Goal: Use online tool/utility

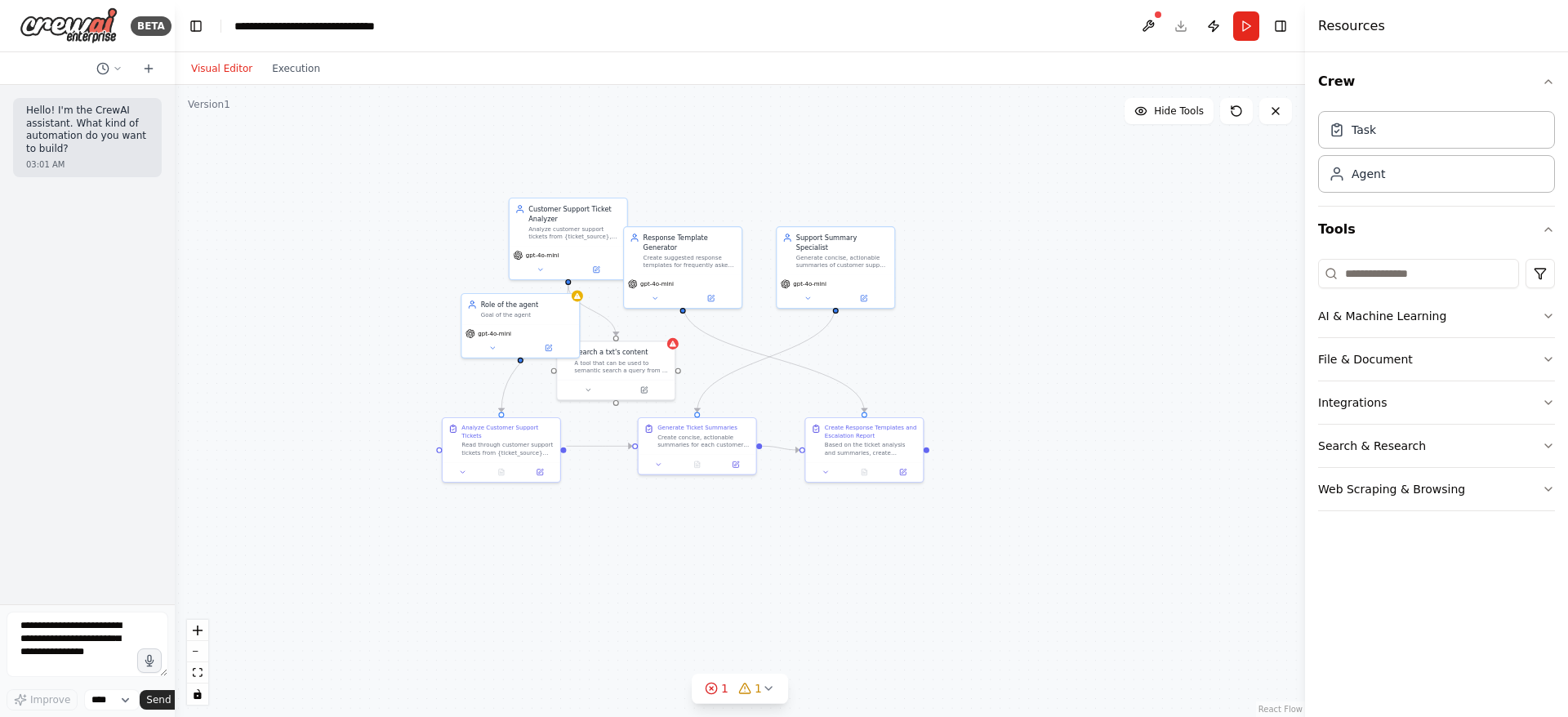
drag, startPoint x: 672, startPoint y: 153, endPoint x: 732, endPoint y: 166, distance: 61.4
click at [732, 166] on div ".deletable-edge-delete-btn { width: 20px; height: 20px; border: 0px solid #ffff…" at bounding box center [740, 401] width 1130 height 632
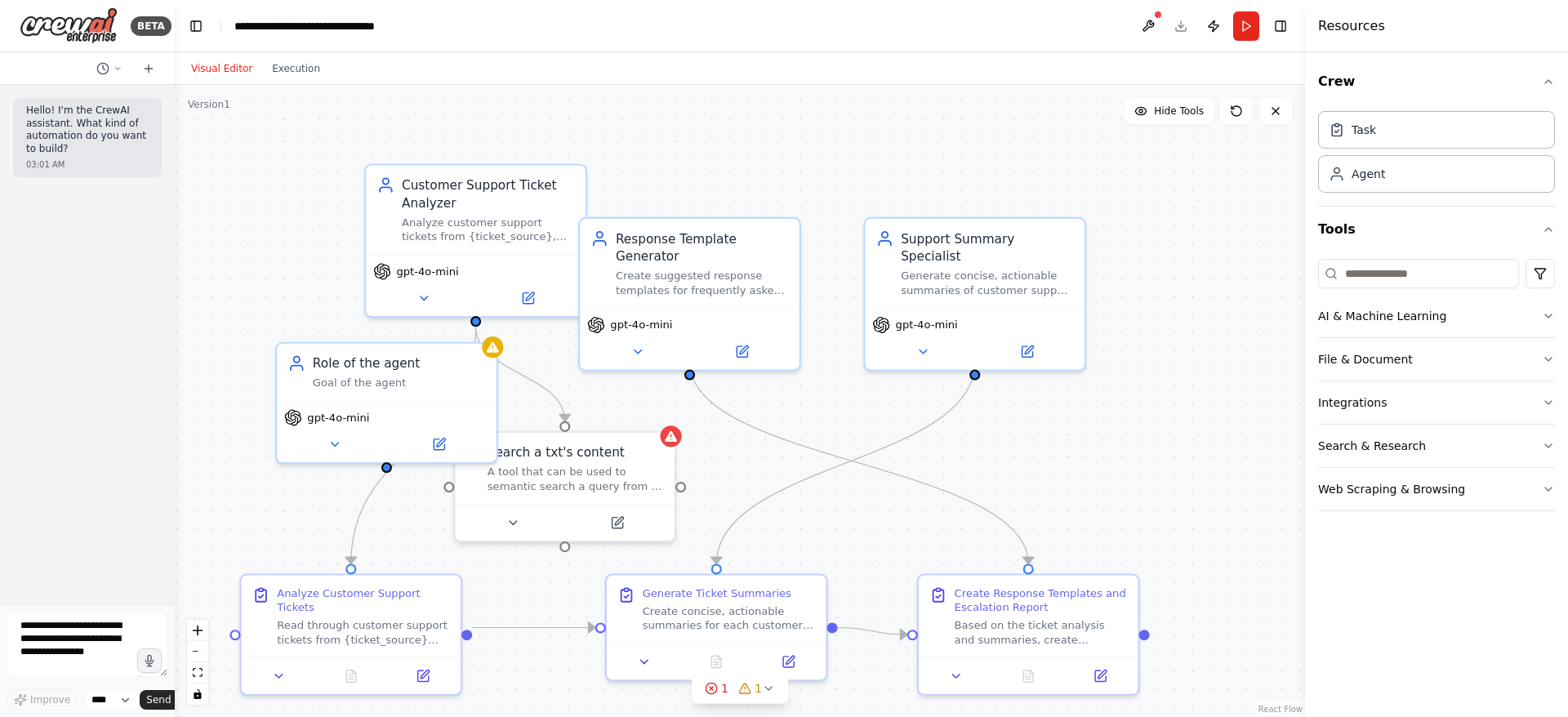
drag, startPoint x: 690, startPoint y: 221, endPoint x: 726, endPoint y: 157, distance: 73.4
click at [726, 157] on div ".deletable-edge-delete-btn { width: 20px; height: 20px; border: 0px solid #ffff…" at bounding box center [740, 401] width 1130 height 632
click at [1246, 20] on button "Run" at bounding box center [1246, 26] width 26 height 29
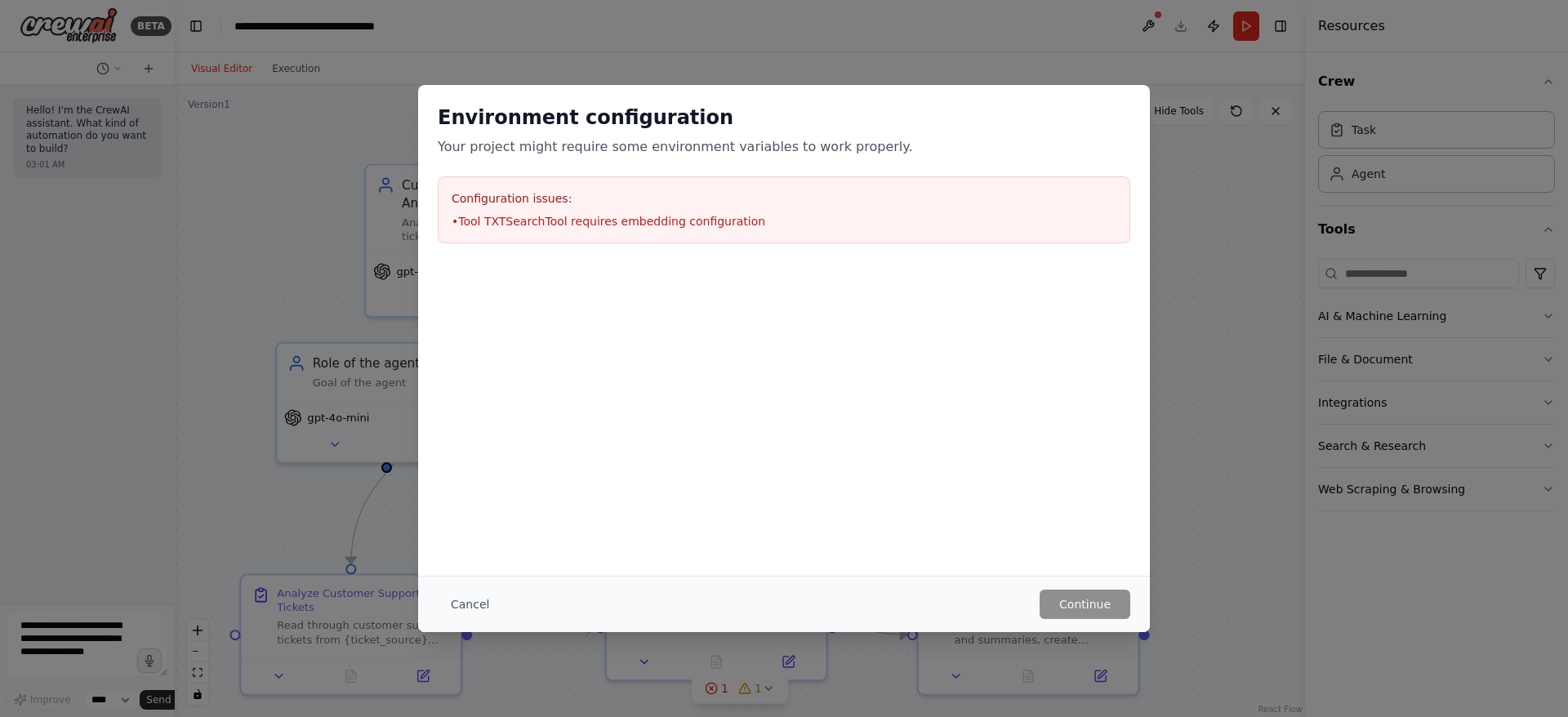
click at [712, 234] on div "Configuration issues: • Tool TXTSearchTool requires embedding configuration" at bounding box center [784, 210] width 692 height 67
click at [529, 214] on li "• Tool TXTSearchTool requires embedding configuration" at bounding box center [784, 221] width 665 height 16
click at [448, 602] on button "Cancel" at bounding box center [470, 604] width 65 height 29
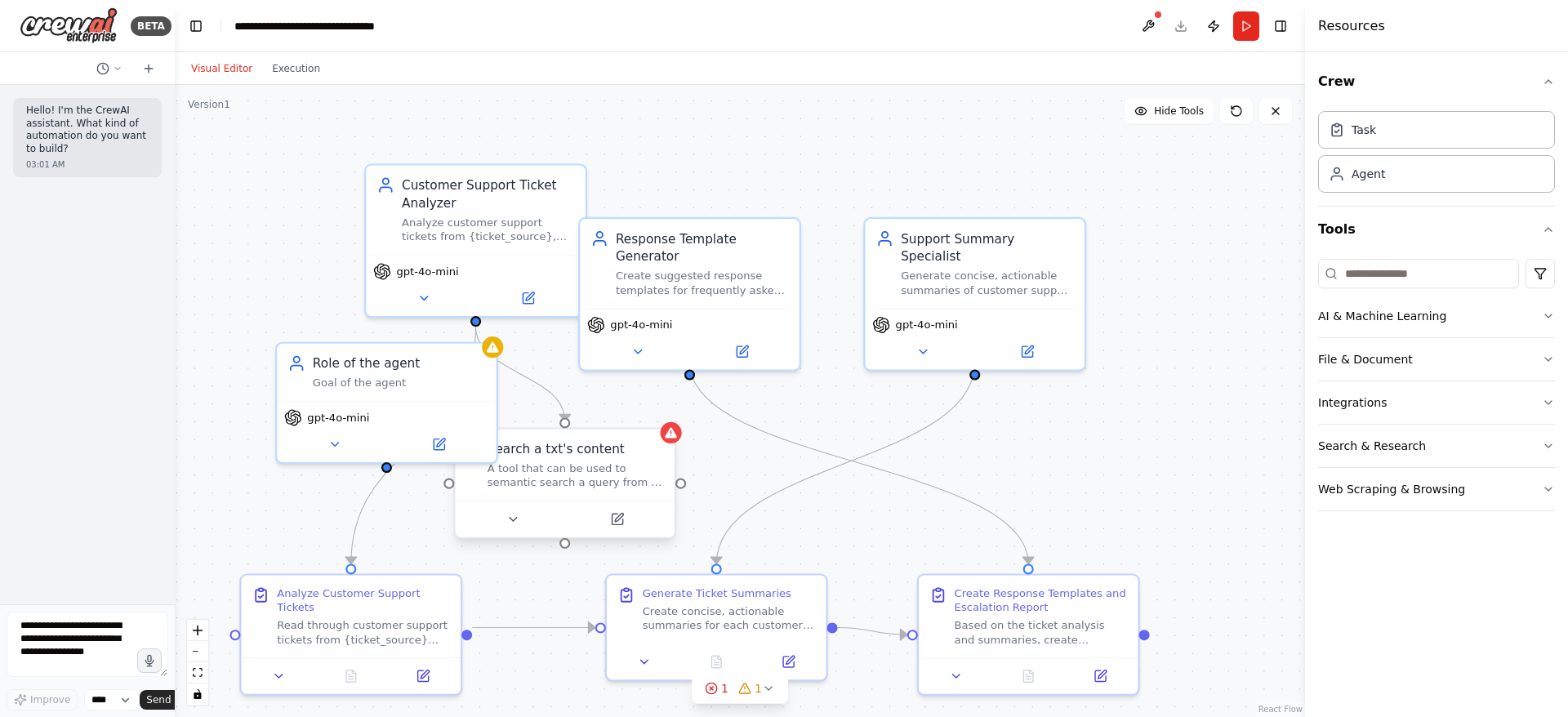
click at [614, 464] on div "A tool that can be used to semantic search a query from a txt's content." at bounding box center [576, 475] width 177 height 28
click at [624, 533] on div at bounding box center [565, 519] width 219 height 37
click at [623, 521] on icon at bounding box center [617, 519] width 14 height 14
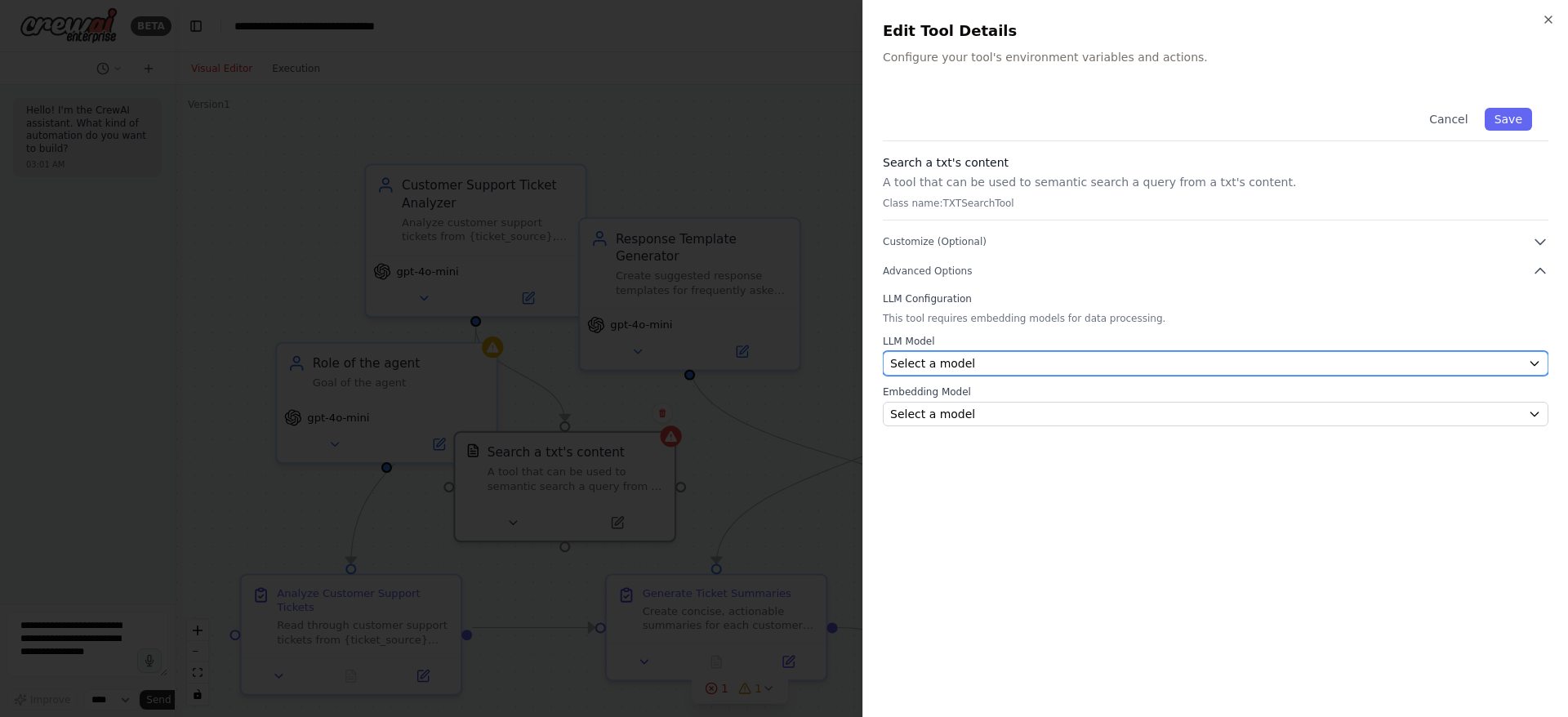
click at [965, 365] on div "Select a model" at bounding box center [1206, 363] width 631 height 16
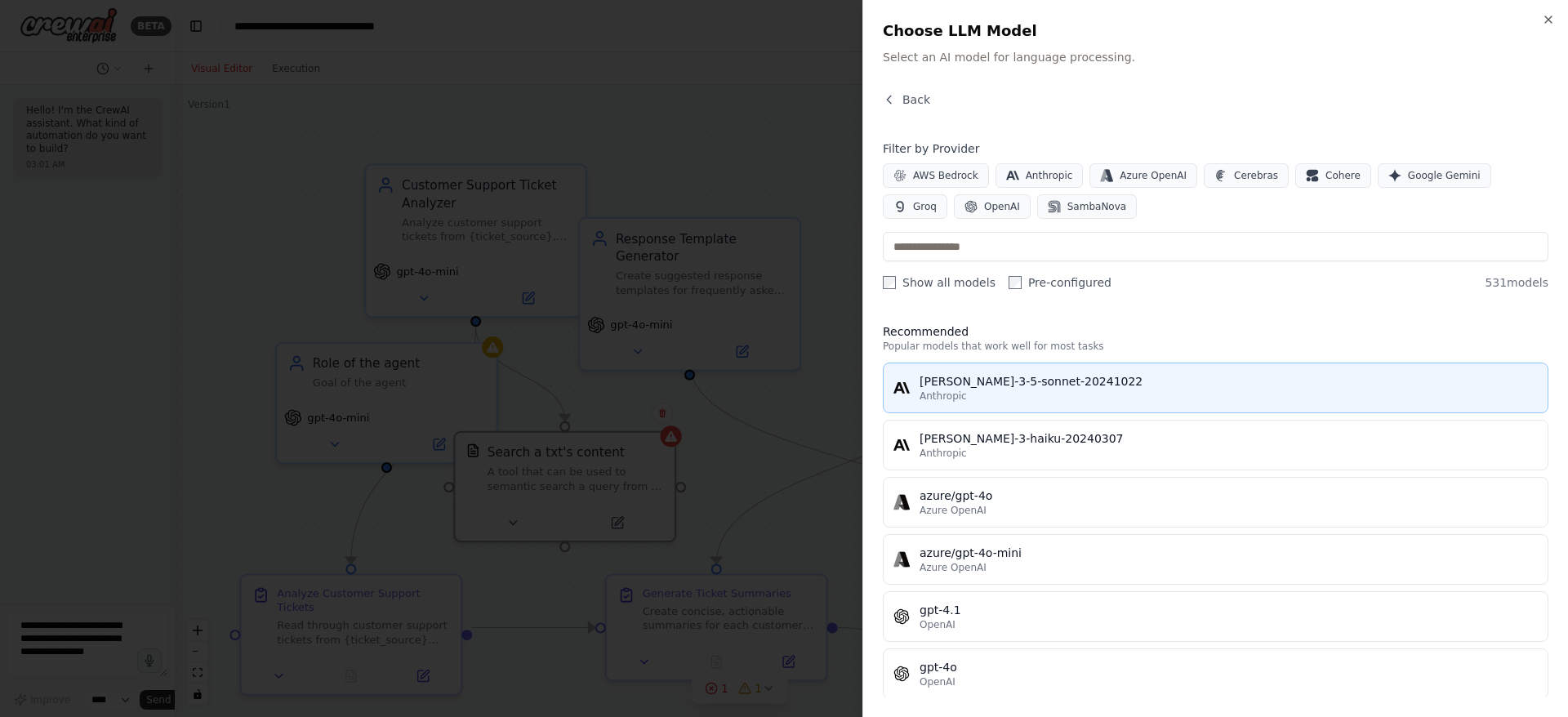
click at [999, 383] on div "[PERSON_NAME]-3-5-sonnet-20241022" at bounding box center [1228, 381] width 618 height 16
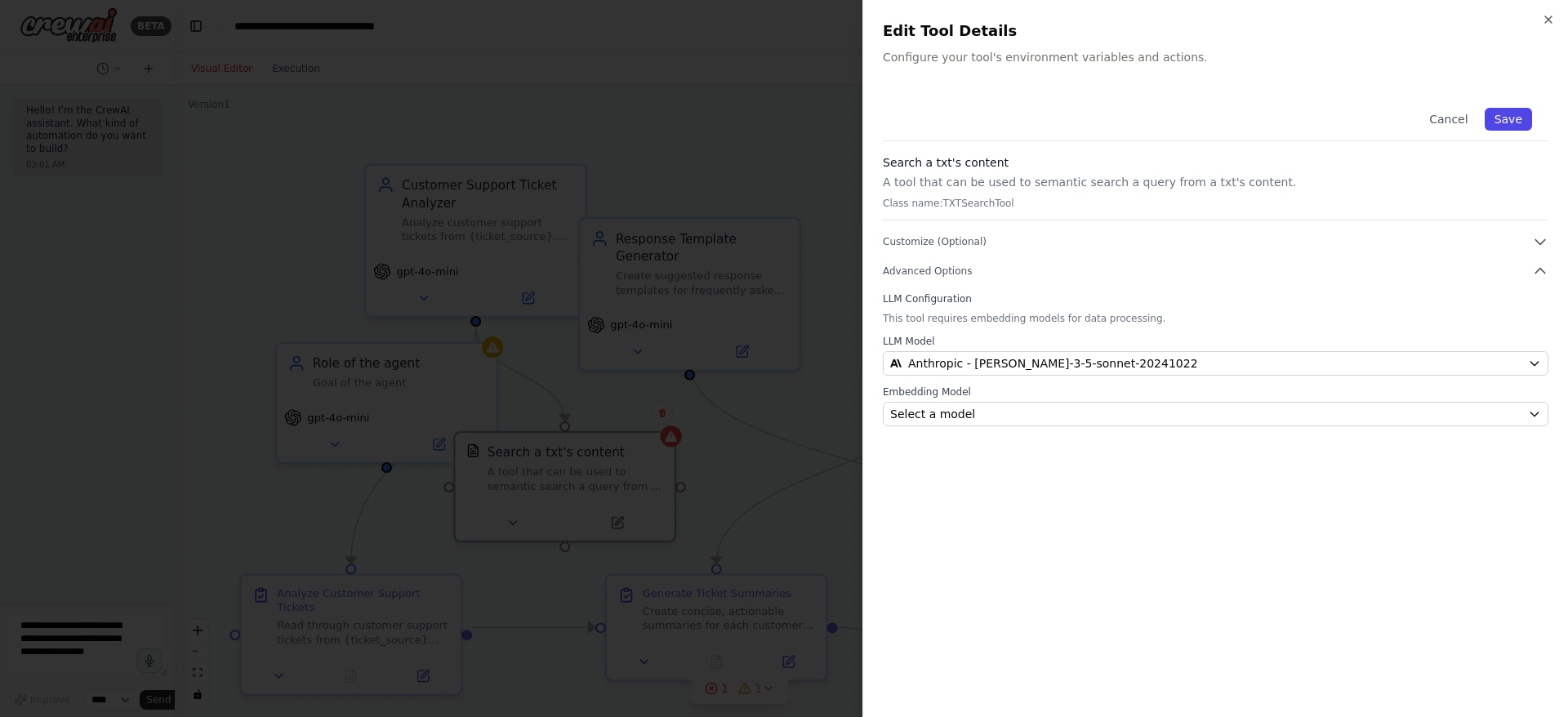
click at [1521, 115] on button "Save" at bounding box center [1508, 119] width 47 height 23
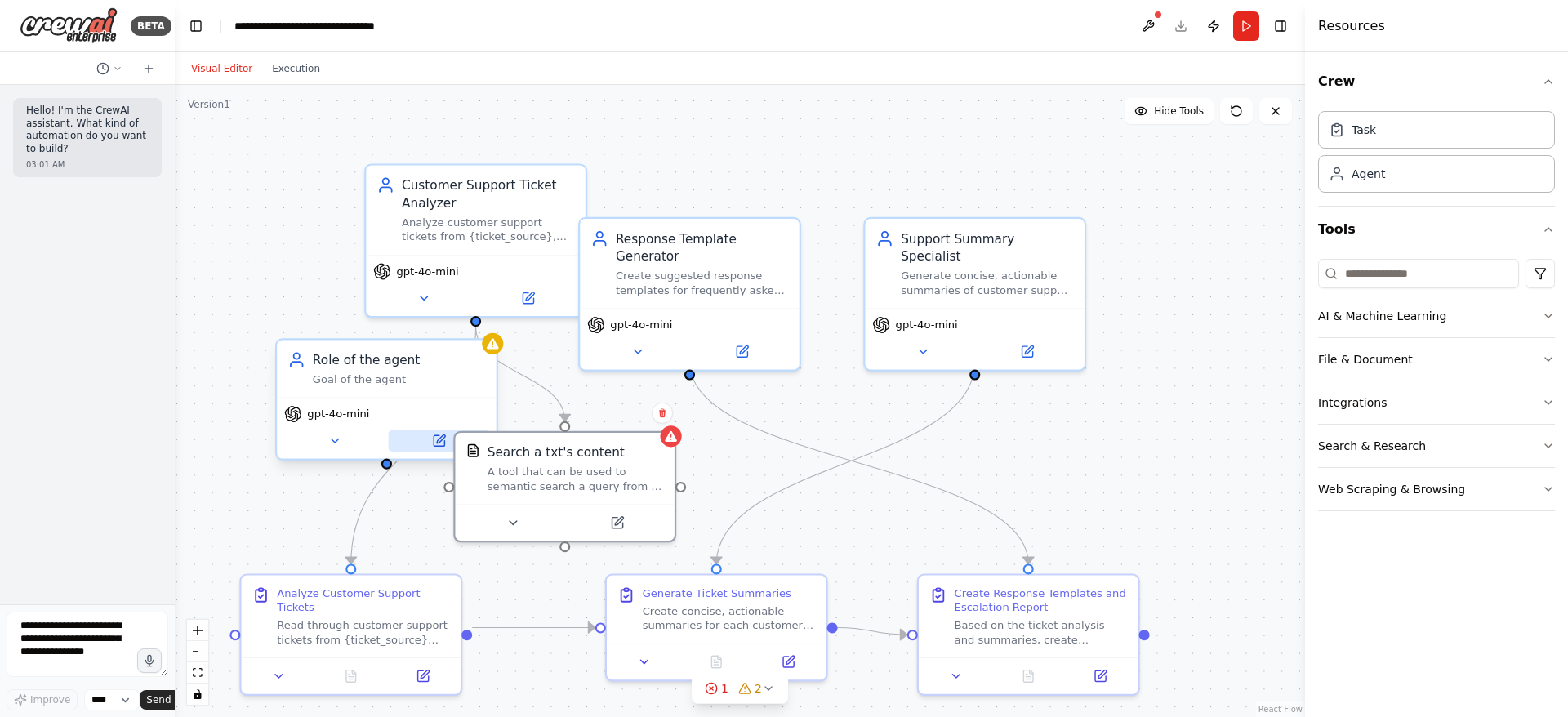
click at [442, 450] on button at bounding box center [439, 440] width 101 height 22
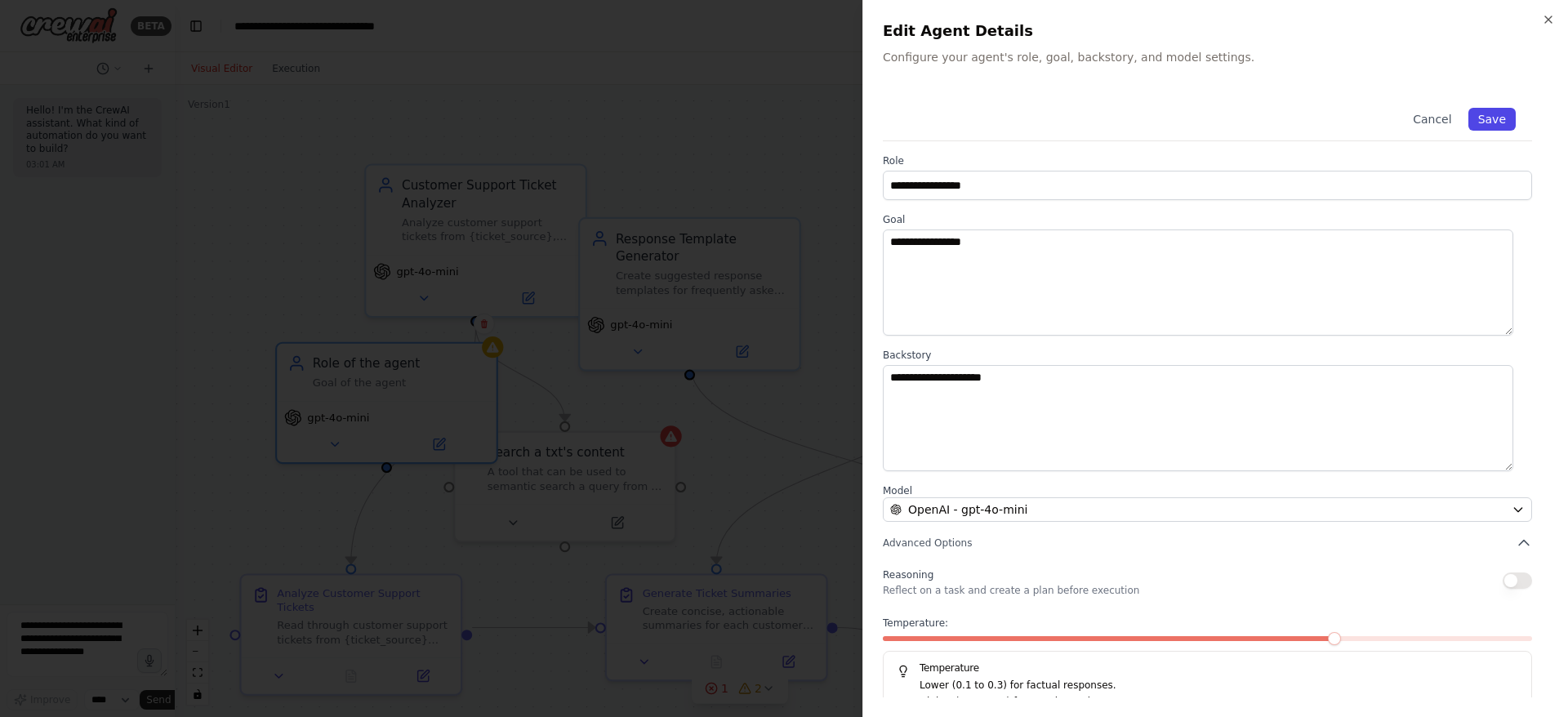
click at [1473, 122] on button "Save" at bounding box center [1491, 119] width 47 height 23
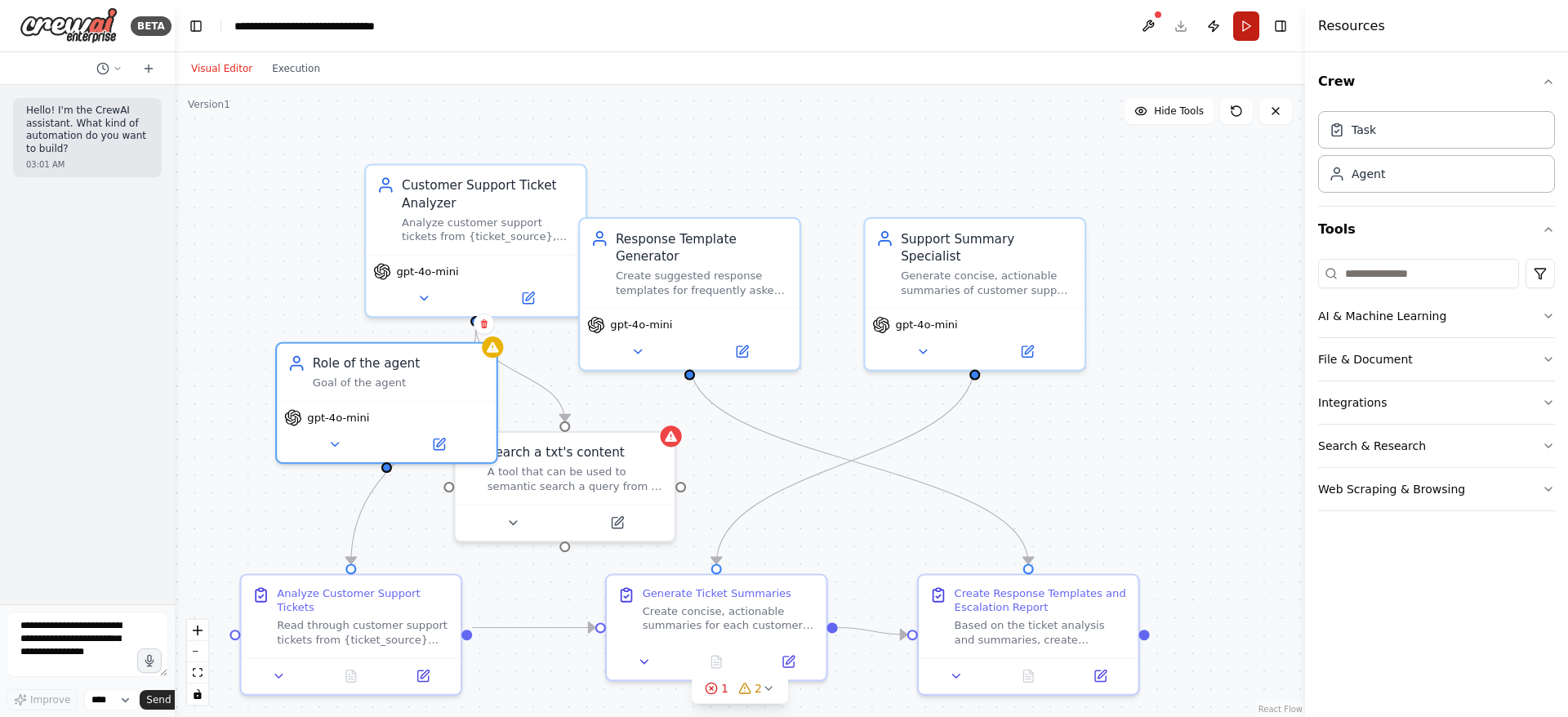
click at [1251, 28] on button "Run" at bounding box center [1246, 26] width 26 height 29
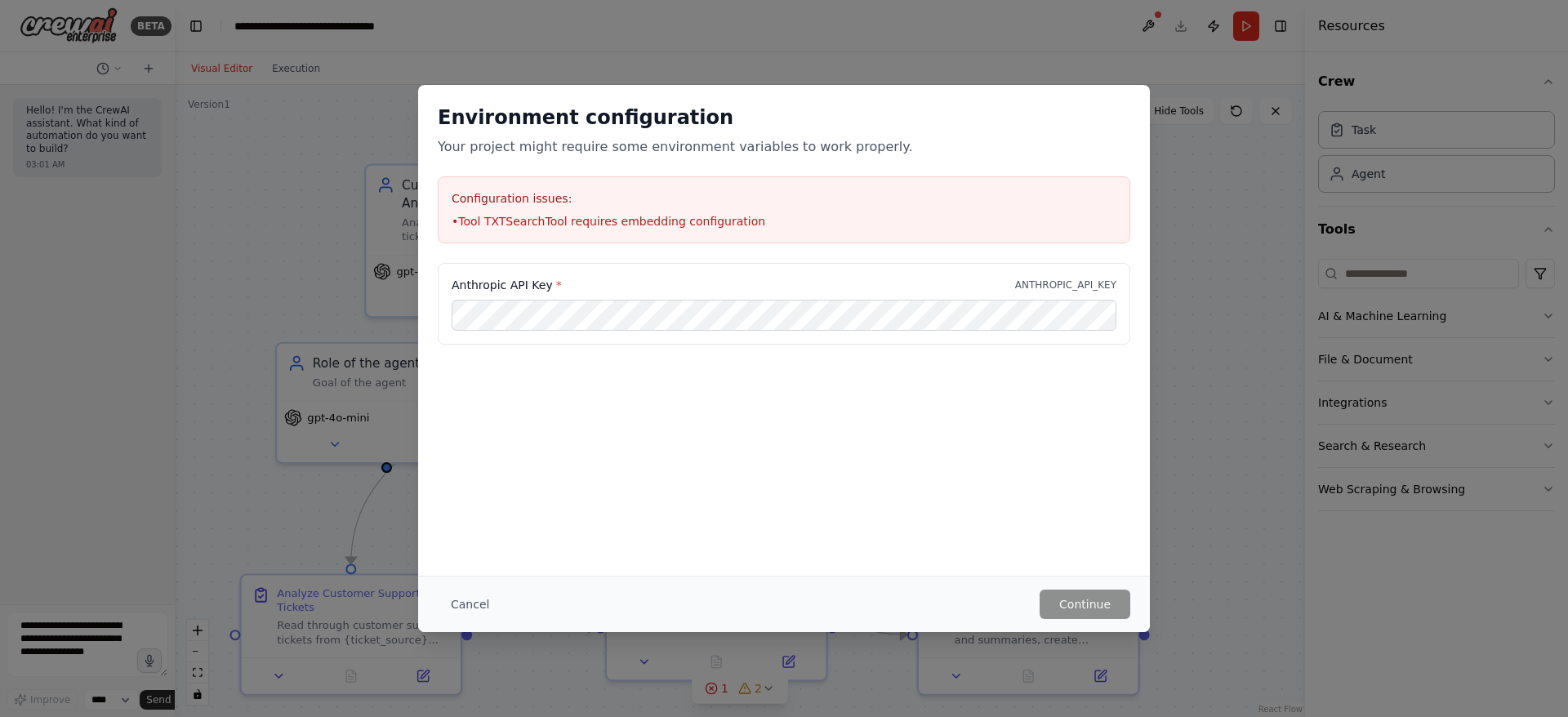
click at [1197, 114] on div "Environment configuration Your project might require some environment variables…" at bounding box center [784, 358] width 1568 height 717
click at [476, 612] on button "Cancel" at bounding box center [470, 604] width 65 height 29
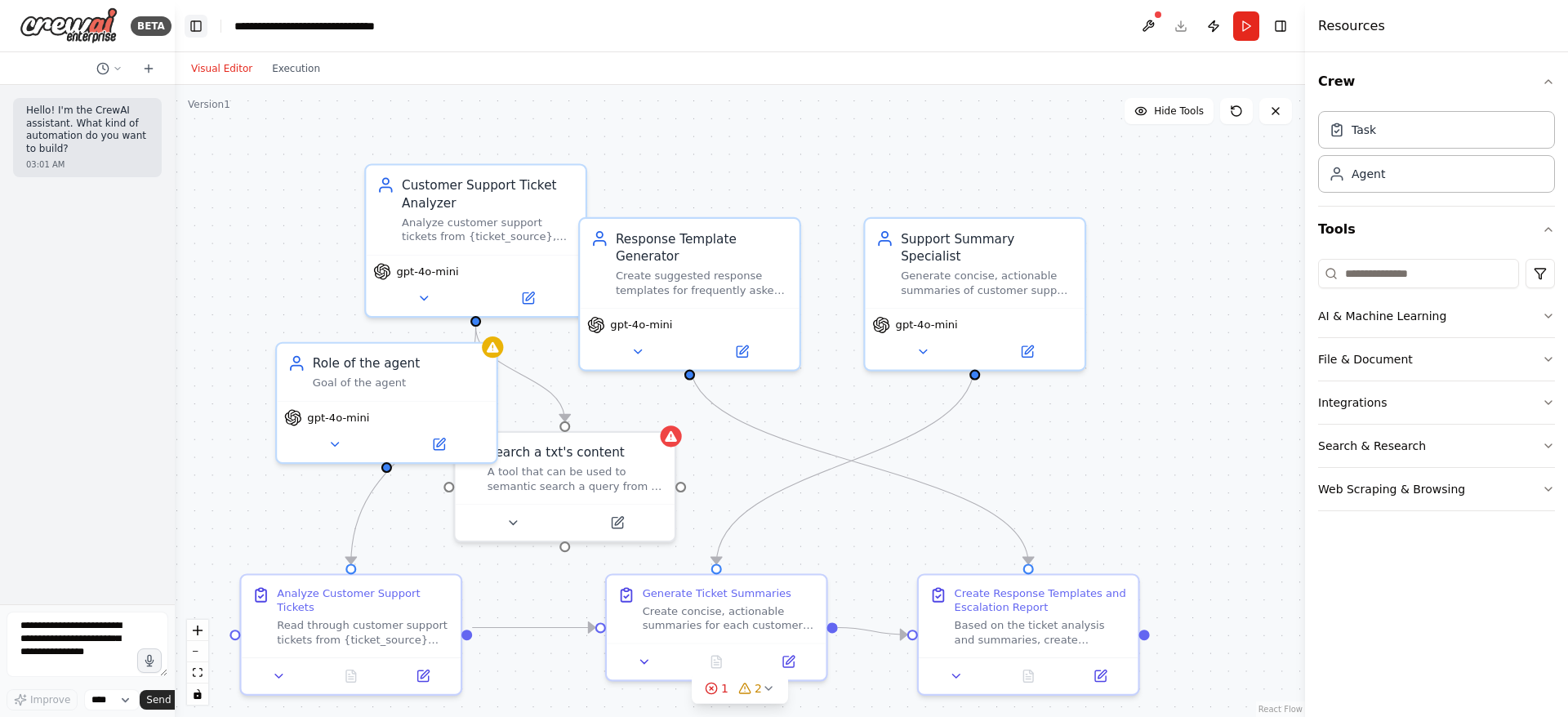
click at [188, 27] on button "Toggle Left Sidebar" at bounding box center [196, 26] width 23 height 23
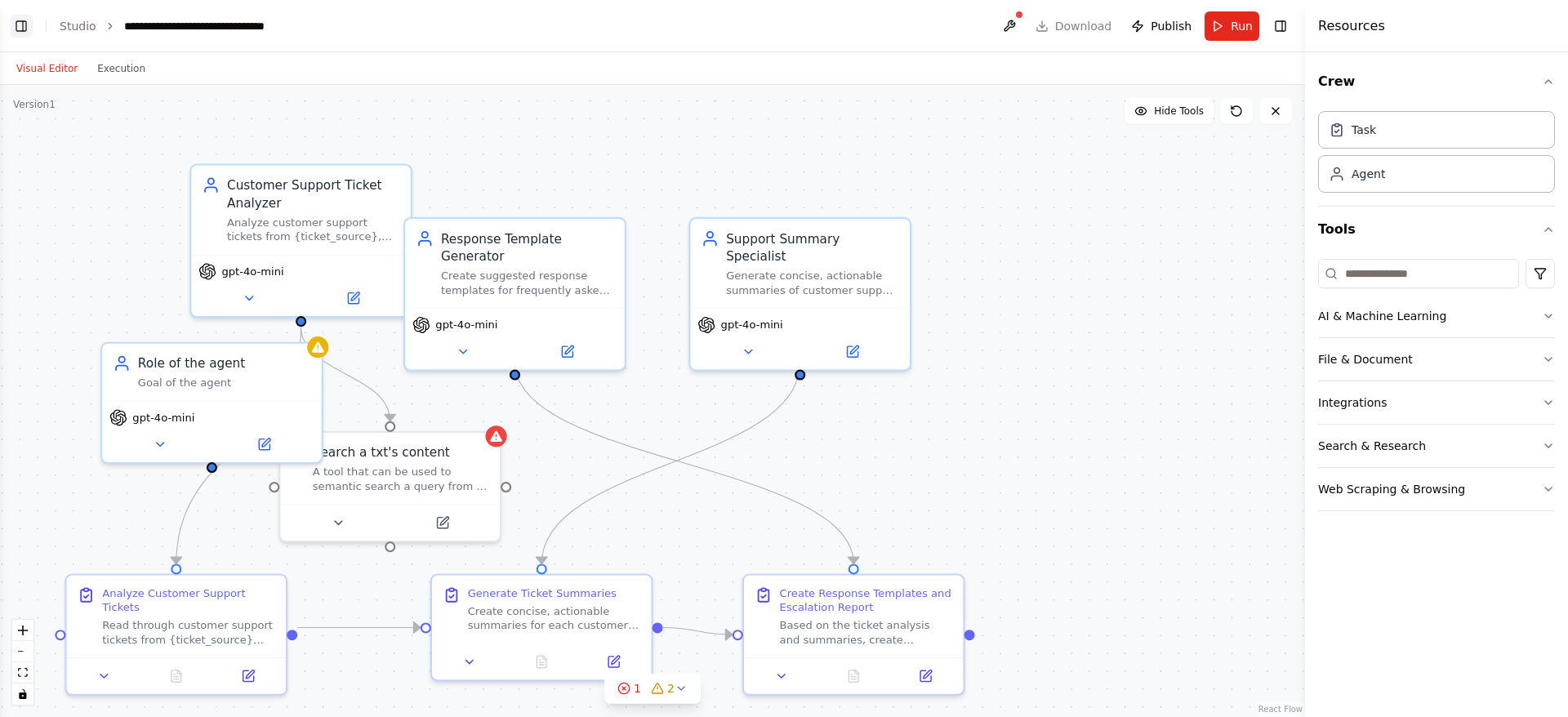
click at [25, 26] on button "Toggle Left Sidebar" at bounding box center [21, 26] width 23 height 23
